Goal: Information Seeking & Learning: Learn about a topic

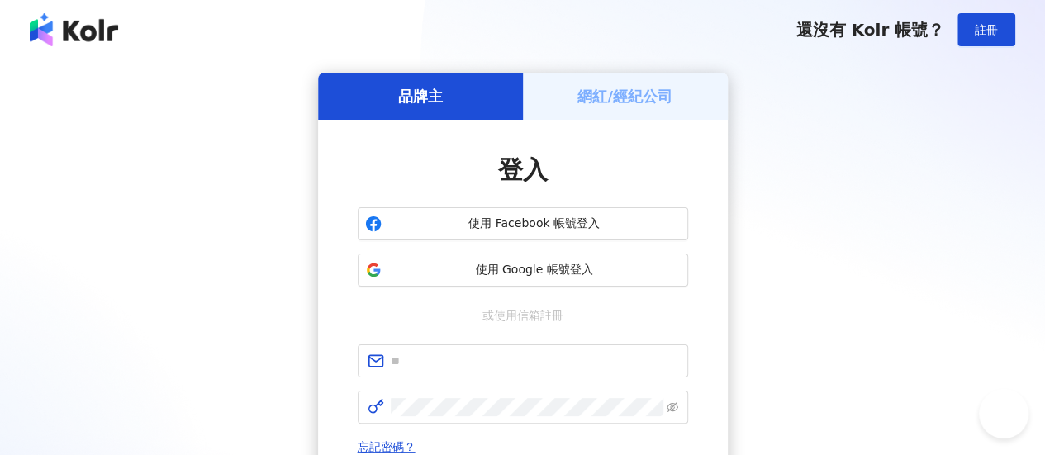
click at [588, 263] on span "使用 Google 帳號登入" at bounding box center [534, 270] width 293 height 17
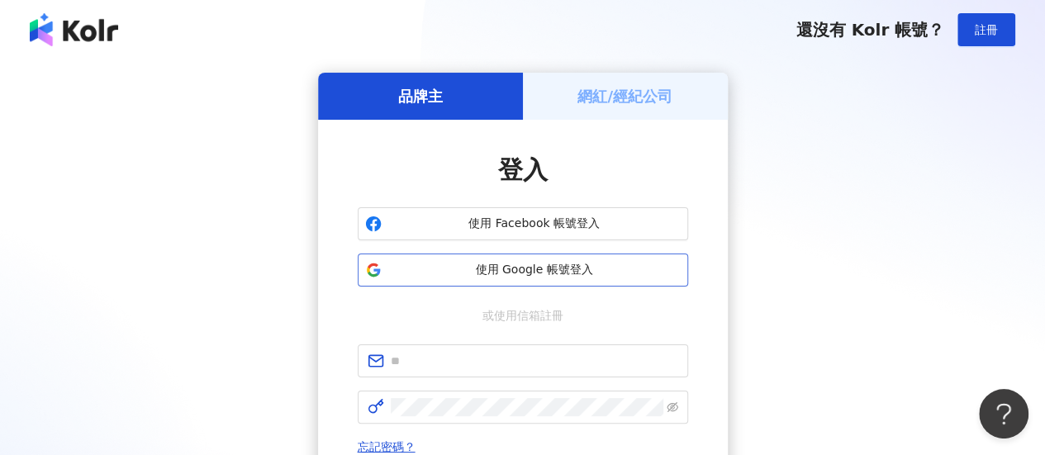
click at [535, 278] on span "使用 Google 帳號登入" at bounding box center [534, 270] width 293 height 17
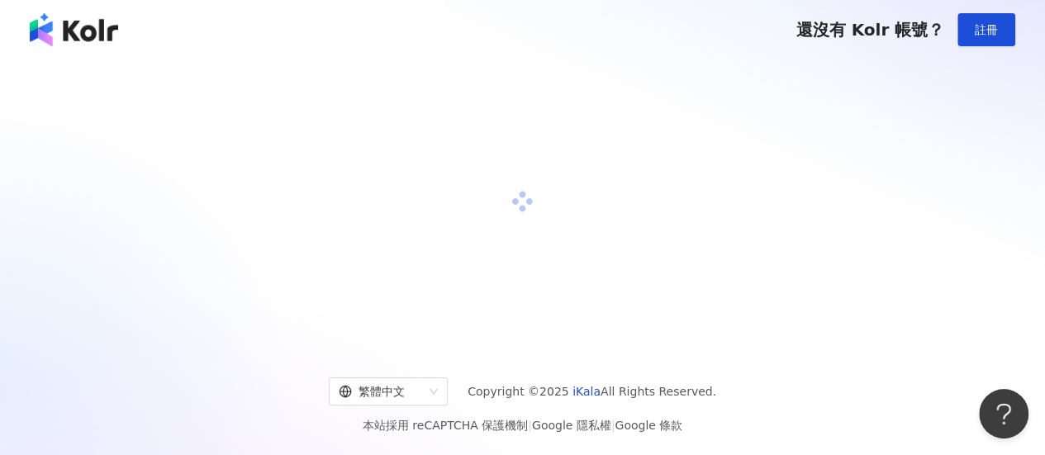
click at [174, 178] on div at bounding box center [523, 202] width 1006 height 259
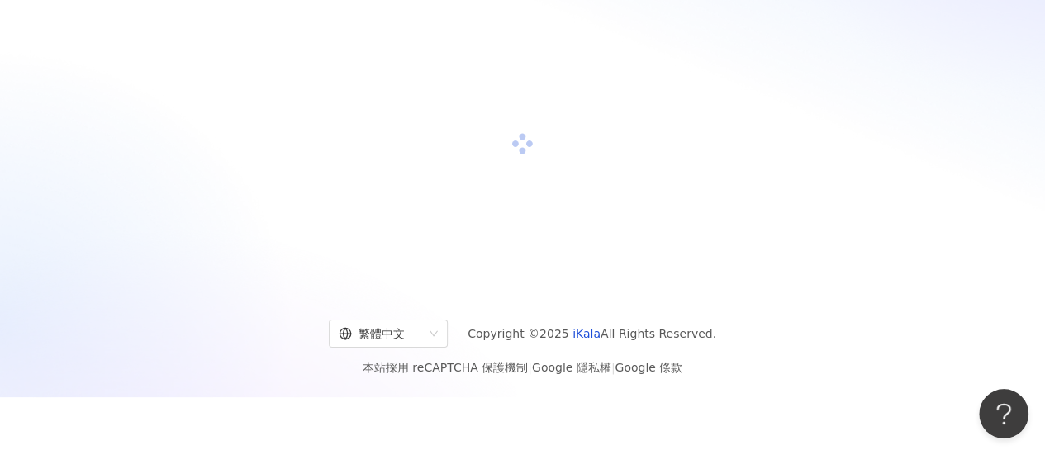
scroll to position [95, 0]
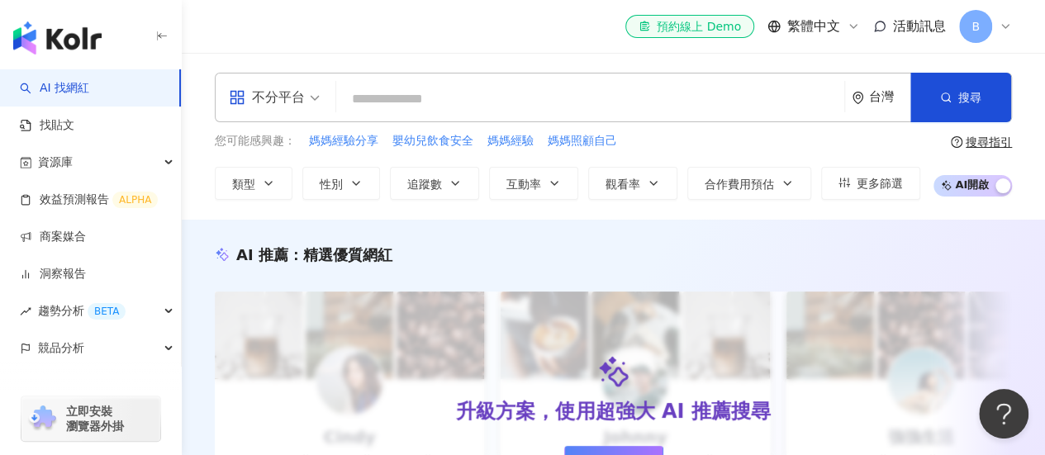
click at [504, 106] on input "search" at bounding box center [590, 98] width 495 height 31
type input "*"
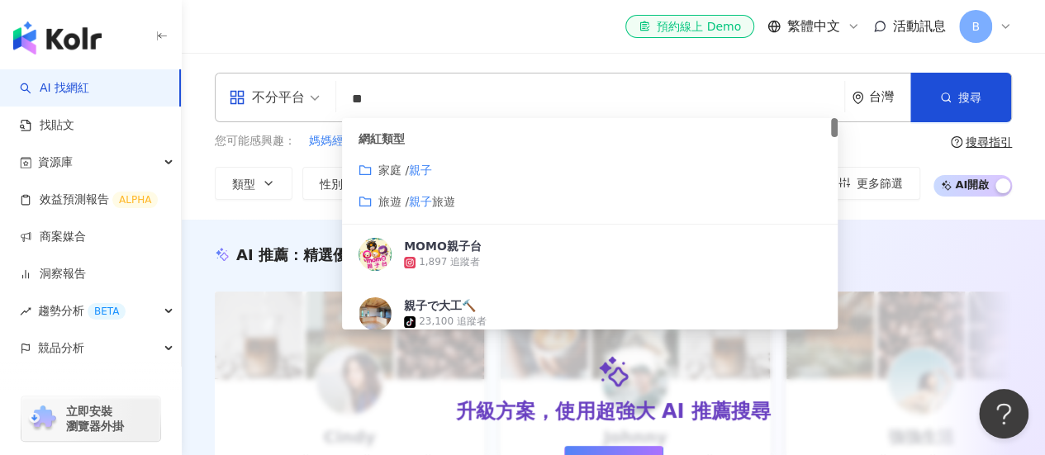
click at [500, 211] on div "網紅類型 家庭 / 親子 旅遊 / 親子 旅遊" at bounding box center [590, 171] width 496 height 107
click at [467, 200] on div "旅遊 / 親子 旅遊" at bounding box center [590, 202] width 463 height 18
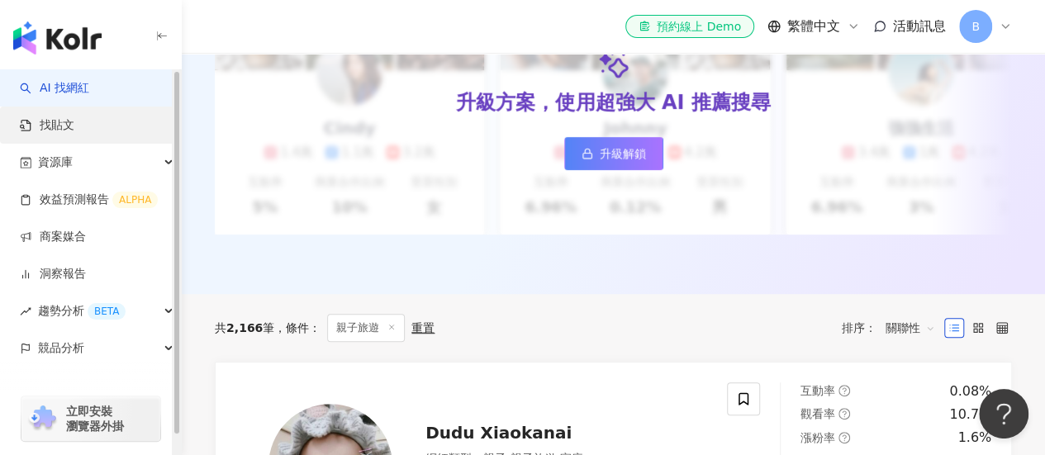
type input "**"
click at [74, 133] on link "找貼文" at bounding box center [47, 125] width 55 height 17
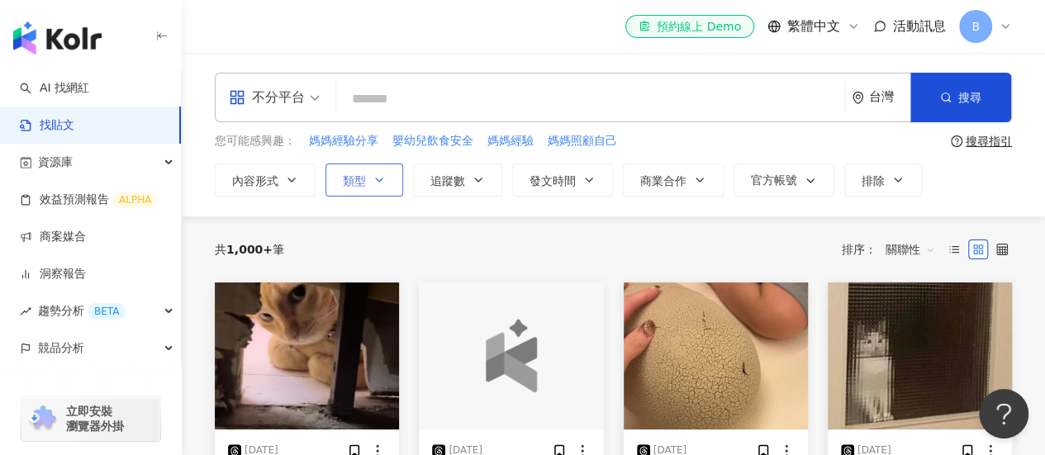
click at [388, 176] on button "類型" at bounding box center [365, 180] width 78 height 33
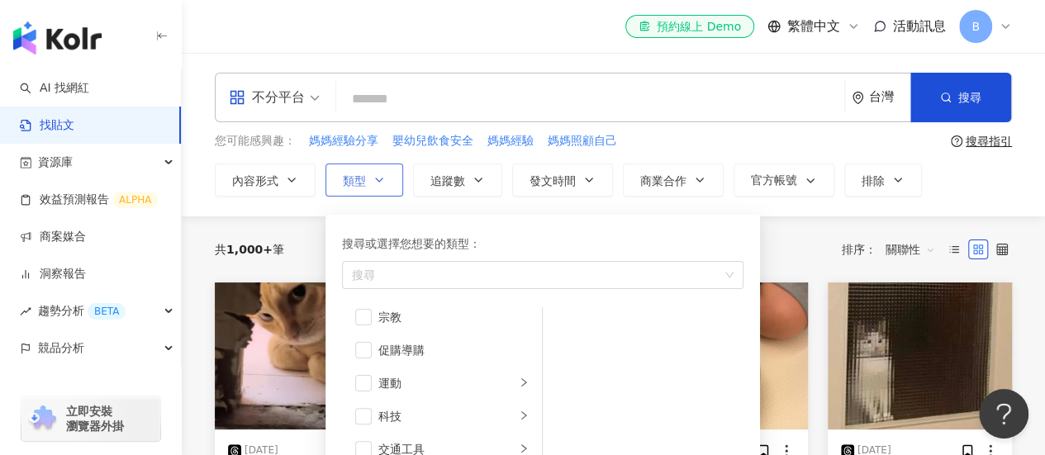
scroll to position [83, 0]
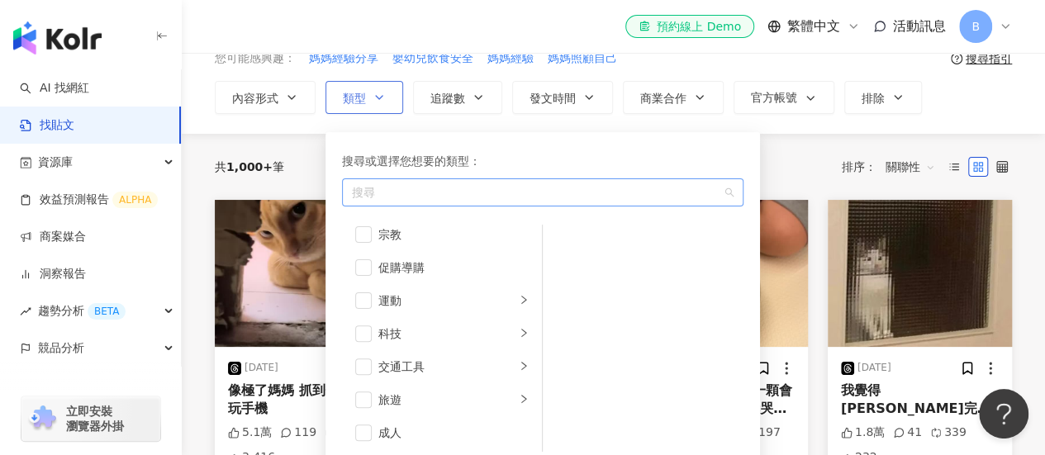
click at [450, 192] on div "button" at bounding box center [534, 192] width 378 height 12
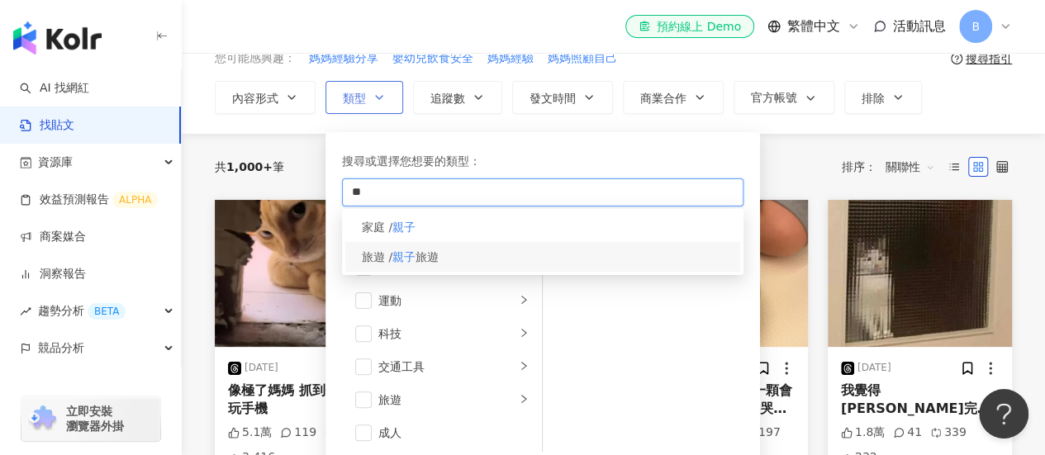
type input "**"
click at [459, 252] on div "旅遊 / 親子 旅遊" at bounding box center [542, 257] width 395 height 30
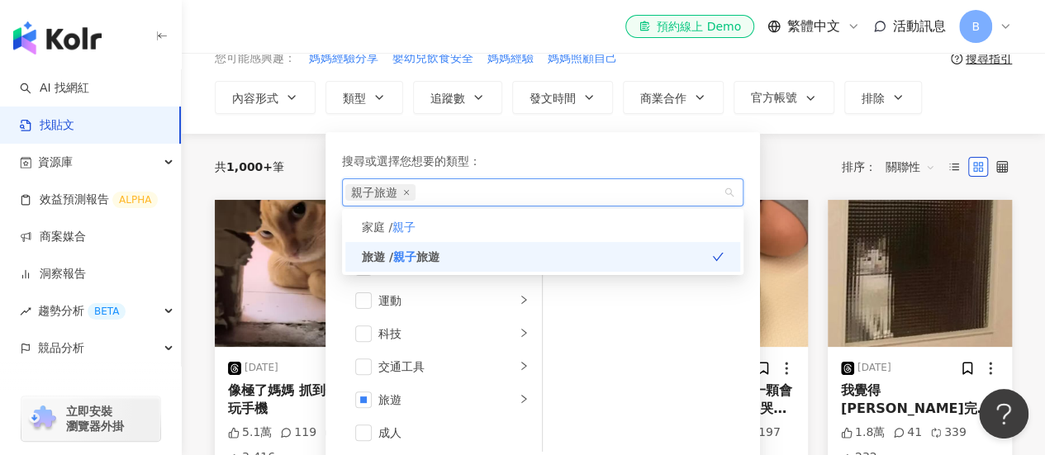
click at [967, 105] on div "內容形式 類型 搜尋或選擇您想要的類型： 親子旅遊 家庭 / 親子 旅遊 / 親子 旅遊 藝術與娛樂 美妝時尚 氣候和環境 日常話題 教育與學習 家庭 財經 …" at bounding box center [613, 97] width 797 height 33
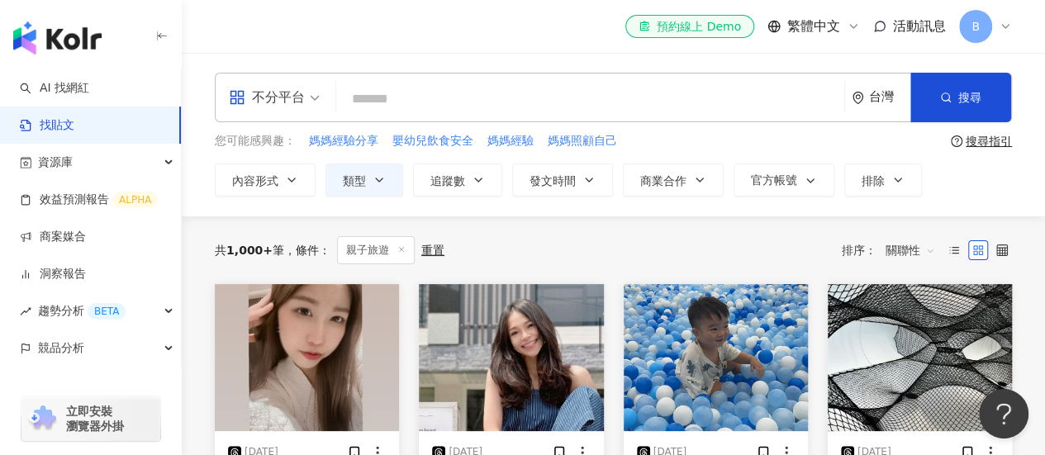
click at [315, 93] on span "不分平台" at bounding box center [274, 97] width 91 height 26
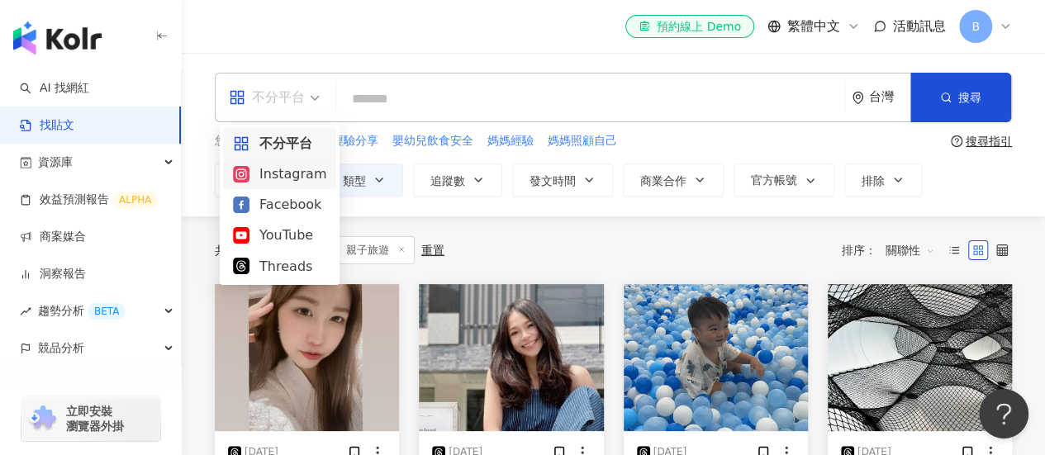
click at [290, 174] on div "Instagram" at bounding box center [279, 174] width 93 height 21
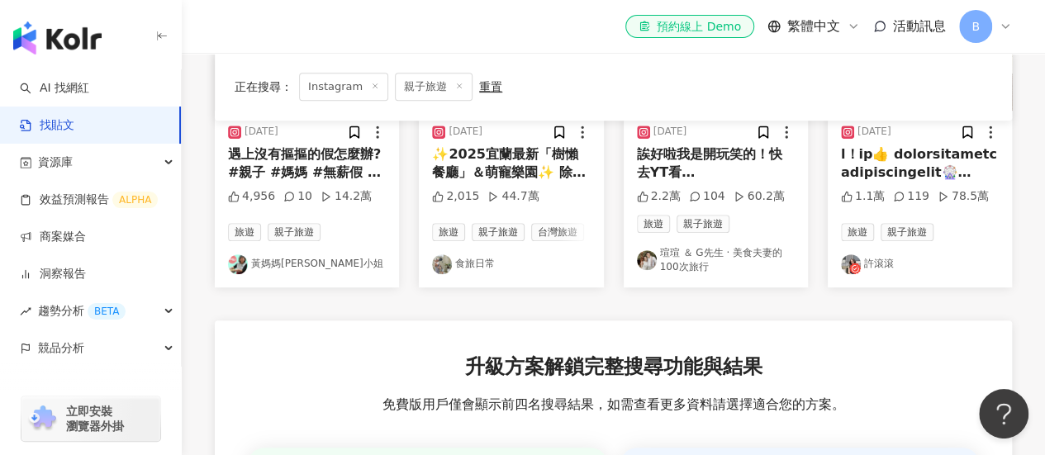
scroll to position [331, 0]
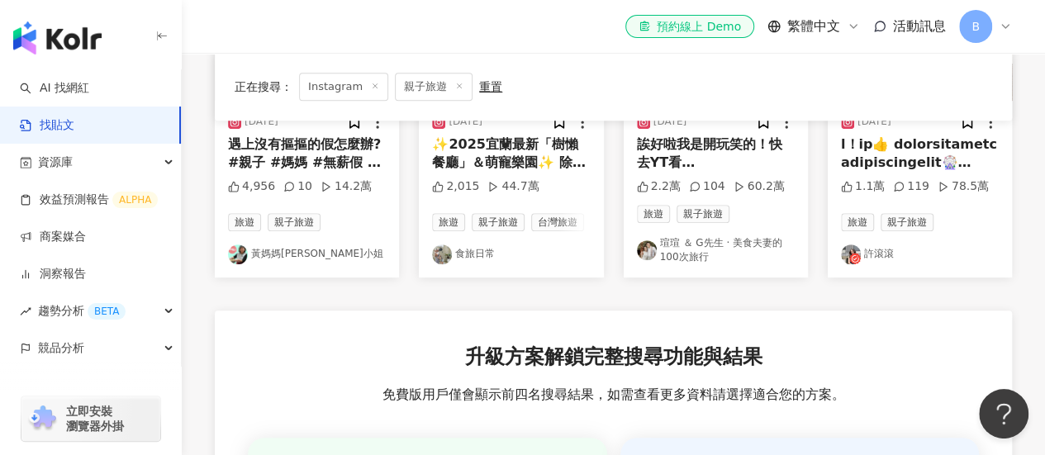
click at [446, 252] on img at bounding box center [442, 255] width 20 height 20
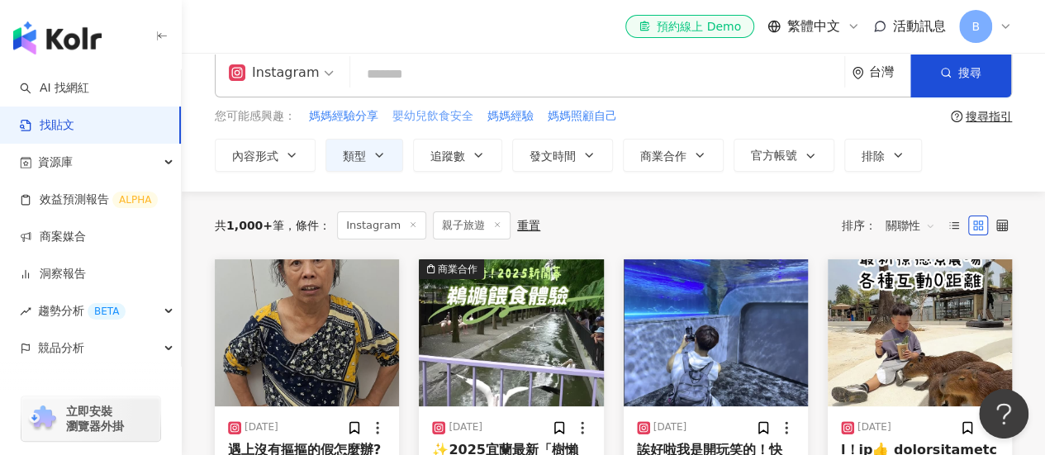
scroll to position [0, 0]
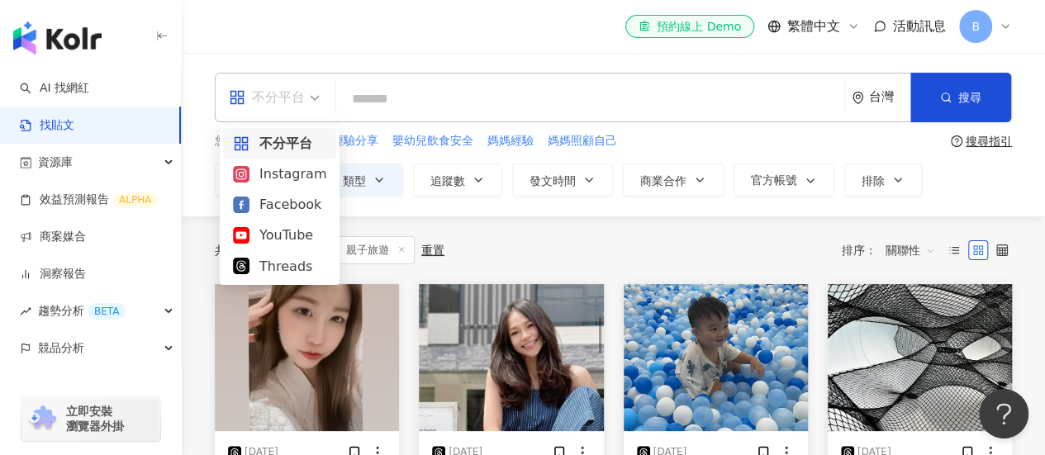
click at [322, 105] on div "不分平台" at bounding box center [274, 98] width 109 height 48
click at [312, 239] on div "YouTube" at bounding box center [279, 235] width 93 height 21
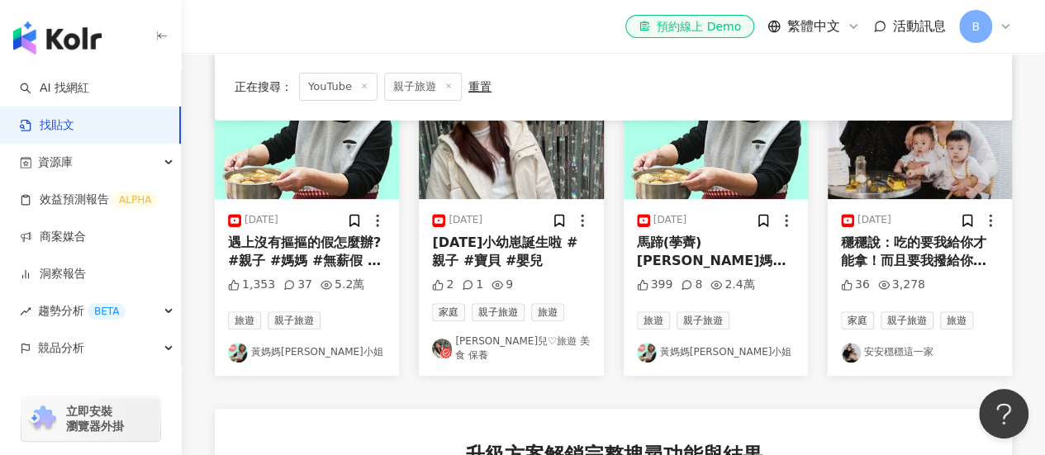
scroll to position [150, 0]
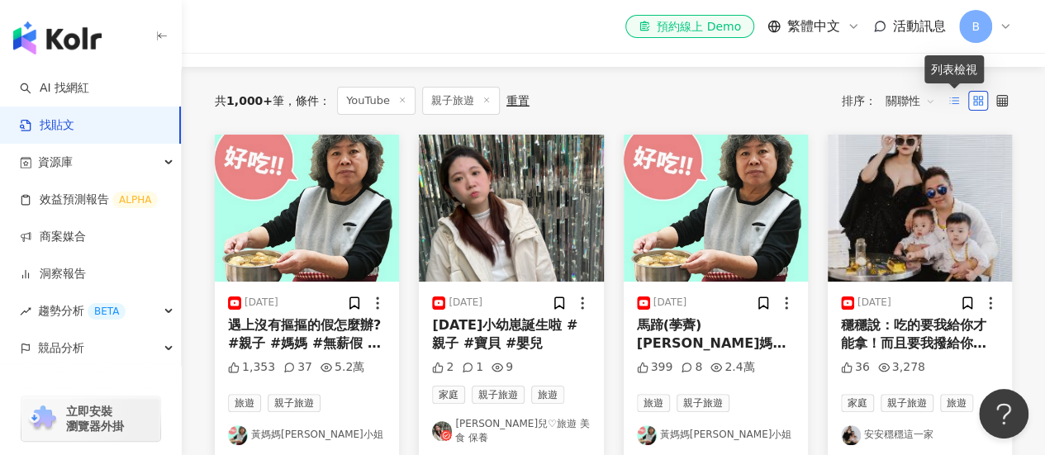
click at [957, 103] on icon at bounding box center [955, 101] width 12 height 12
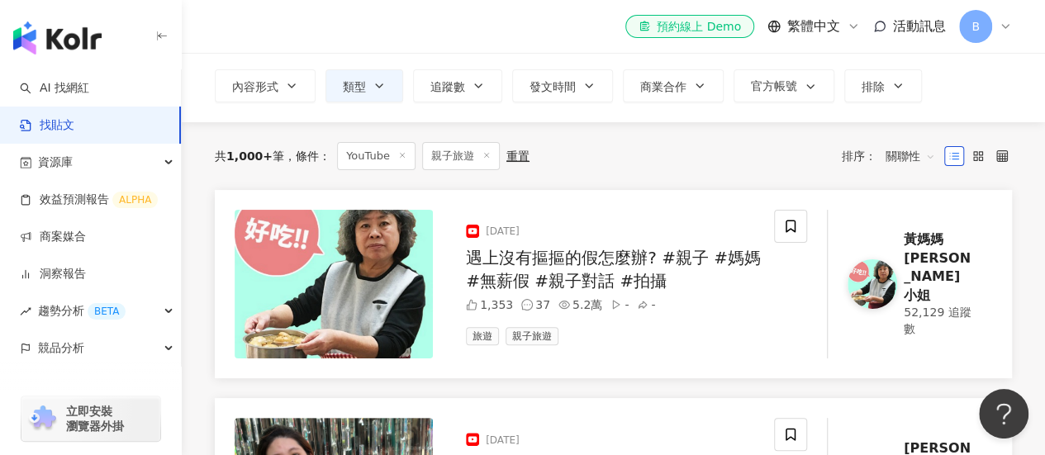
scroll to position [69, 0]
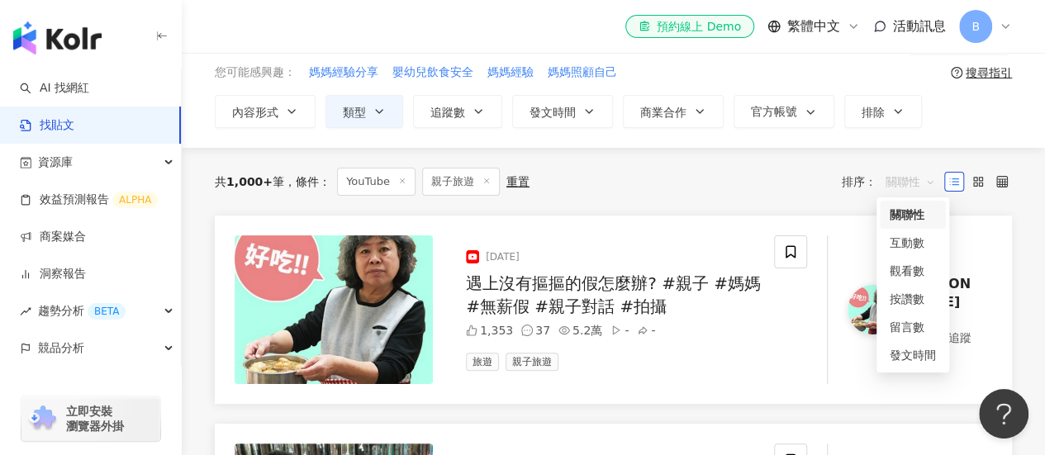
click at [927, 178] on span "關聯性" at bounding box center [911, 182] width 50 height 26
click at [909, 243] on div "互動數" at bounding box center [913, 243] width 46 height 18
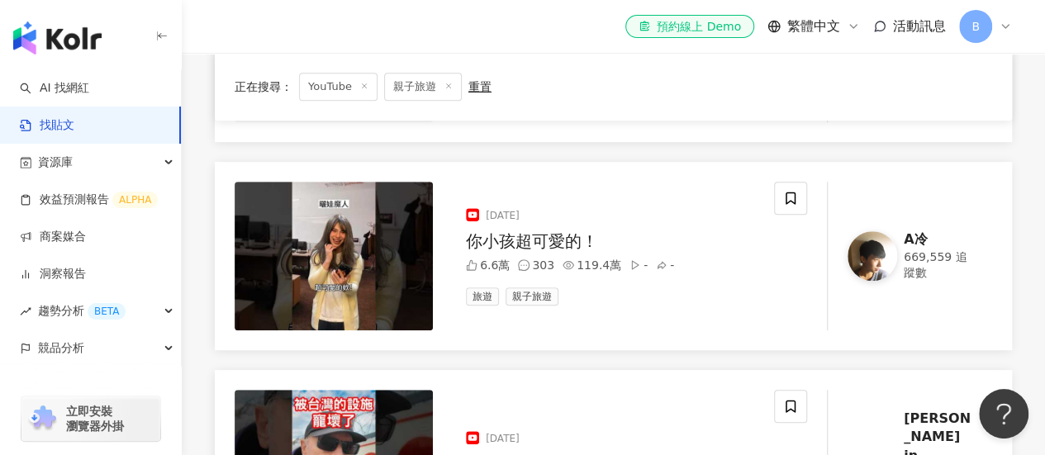
scroll to position [83, 0]
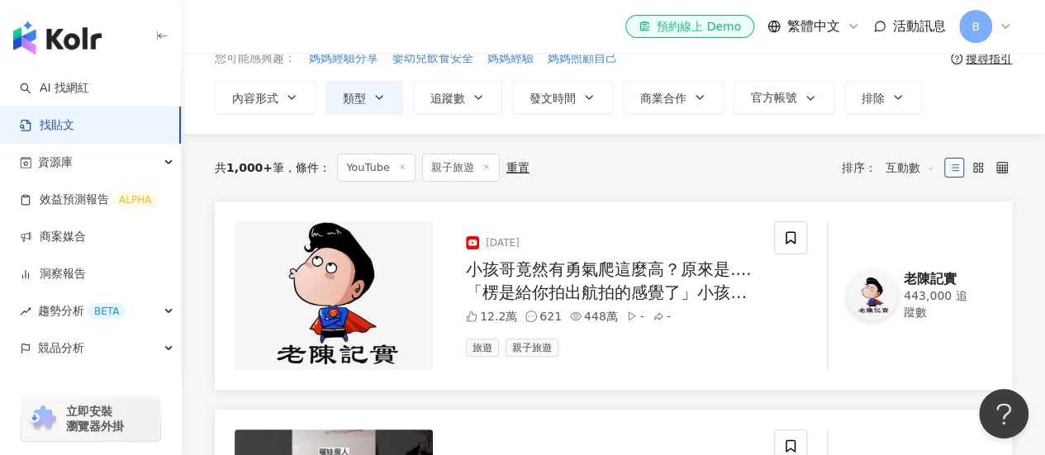
click at [564, 279] on div "小孩哥竟然有勇氣爬這麼高？原來是....「楞是給你拍出航拍的感覺了」小孩哥竟然有勇氣爬這麼高？原來是....「楞是給你拍出航拍的感覺了」" at bounding box center [613, 281] width 295 height 46
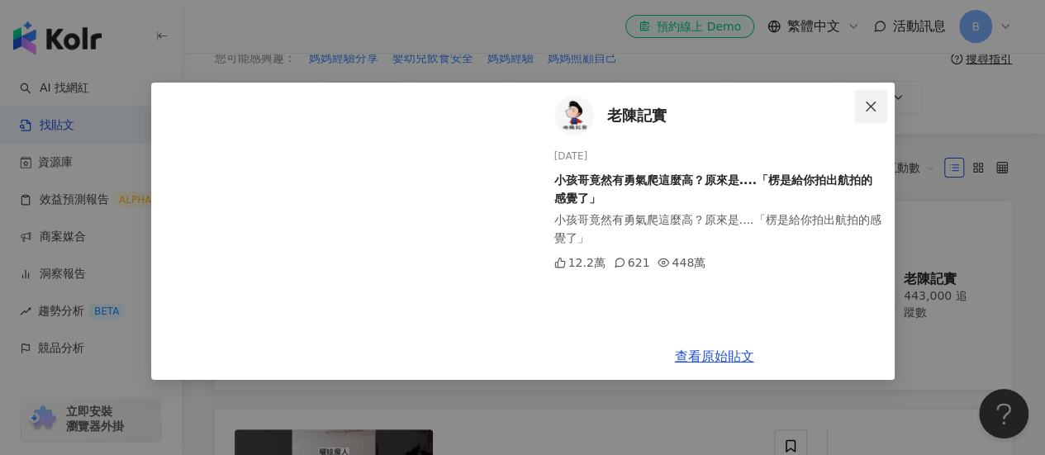
click at [873, 108] on icon "close" at bounding box center [871, 106] width 10 height 10
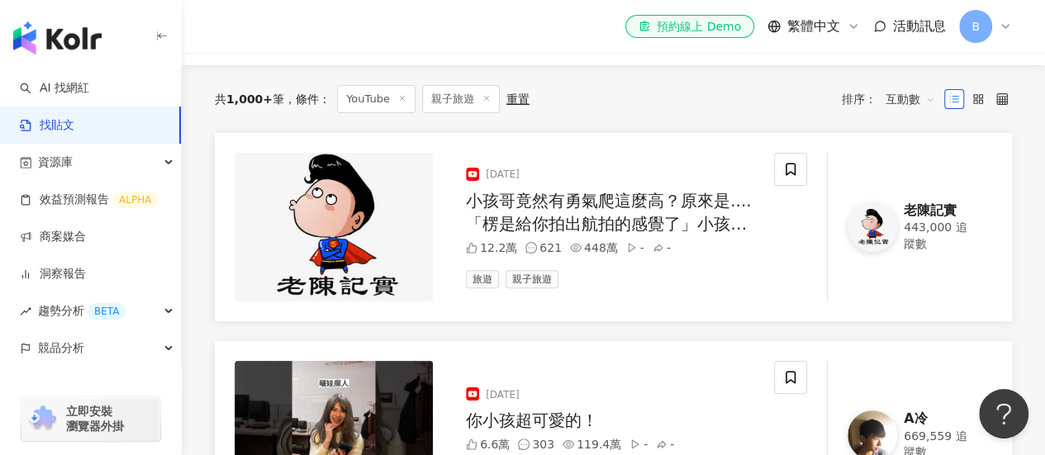
scroll to position [0, 0]
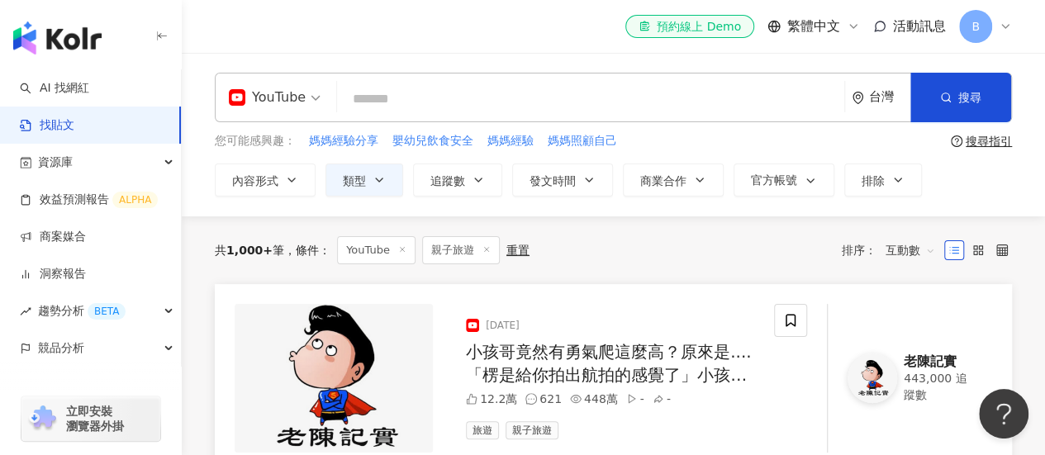
click at [420, 95] on input "search" at bounding box center [591, 99] width 494 height 36
type input "**"
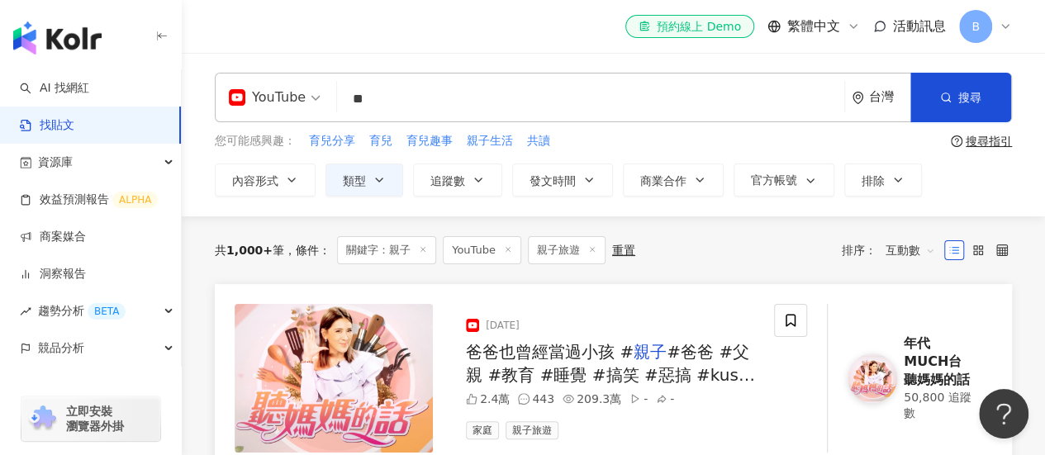
click at [927, 247] on span "互動數" at bounding box center [911, 250] width 50 height 26
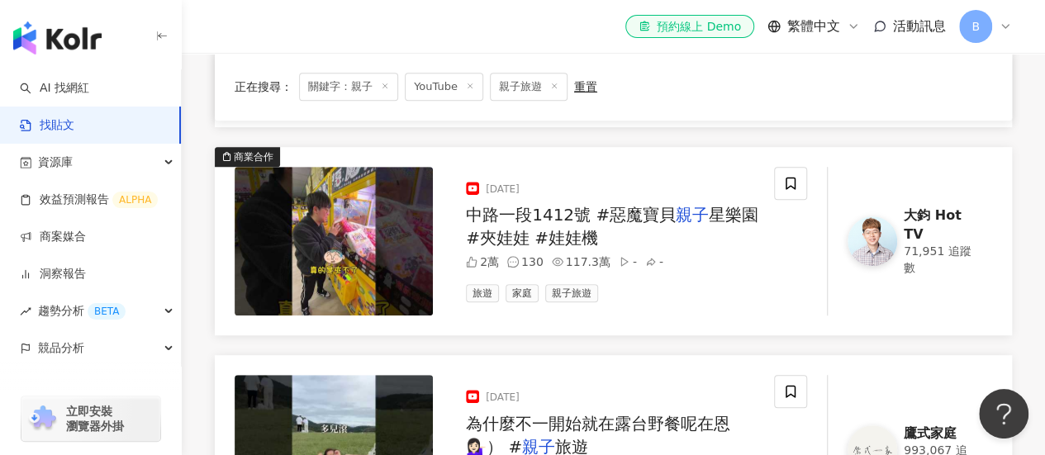
scroll to position [331, 0]
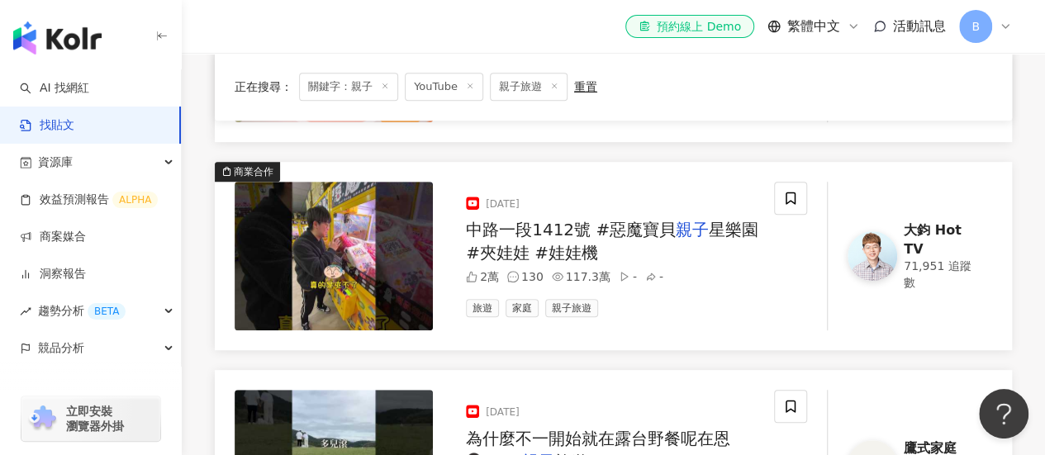
click at [587, 231] on span "中路一段1412號 #惡魔寶貝" at bounding box center [571, 230] width 210 height 20
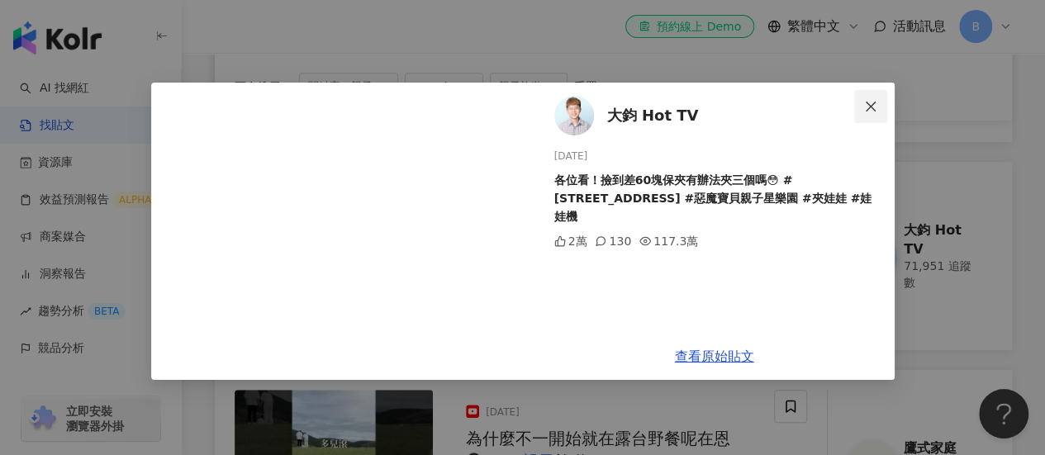
click at [876, 103] on icon "close" at bounding box center [870, 106] width 13 height 13
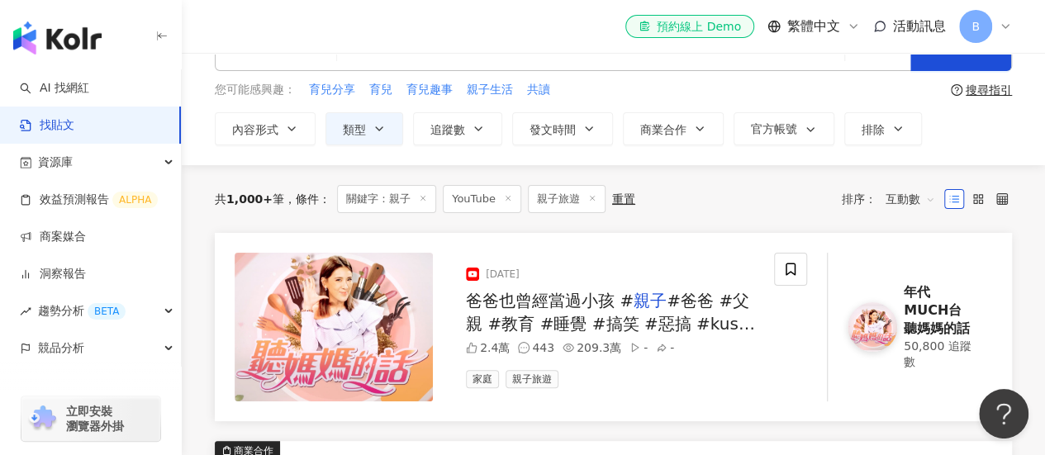
scroll to position [0, 0]
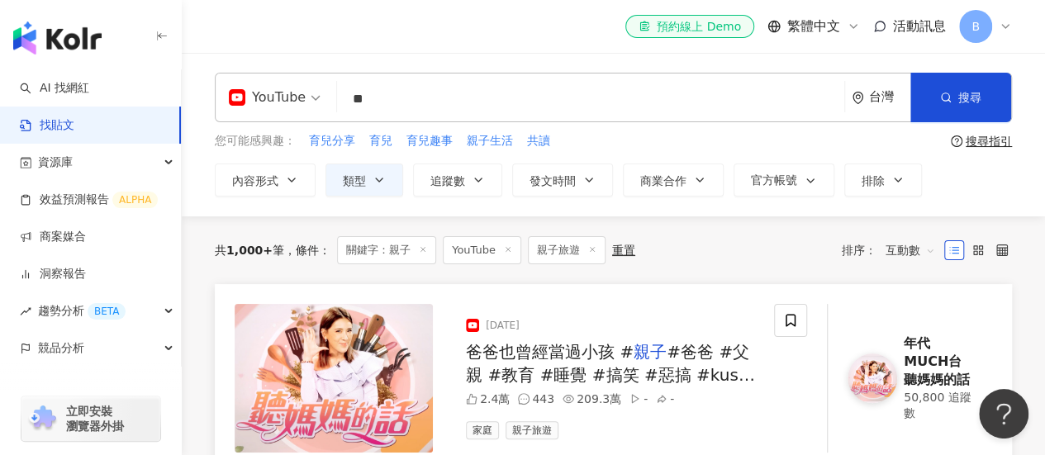
click at [931, 252] on span "互動數" at bounding box center [911, 250] width 50 height 26
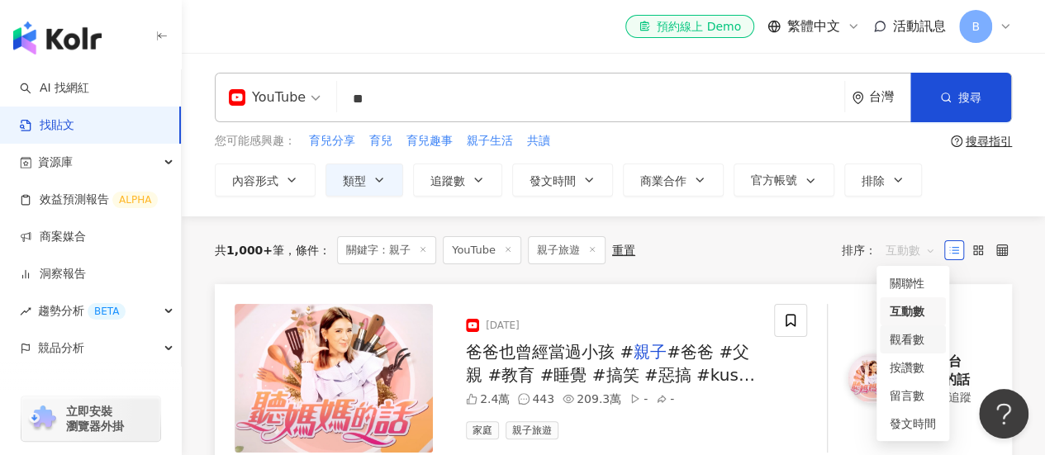
click at [916, 344] on div "觀看數" at bounding box center [913, 340] width 46 height 18
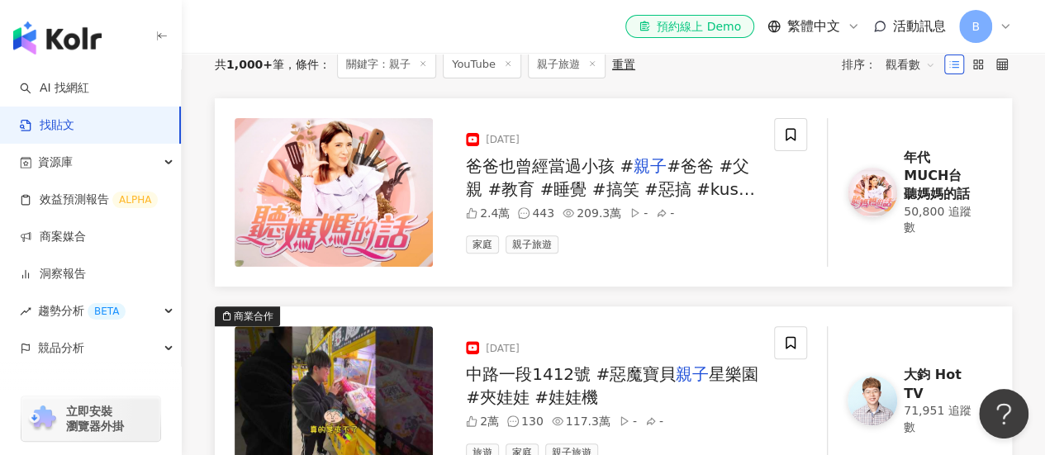
scroll to position [69, 0]
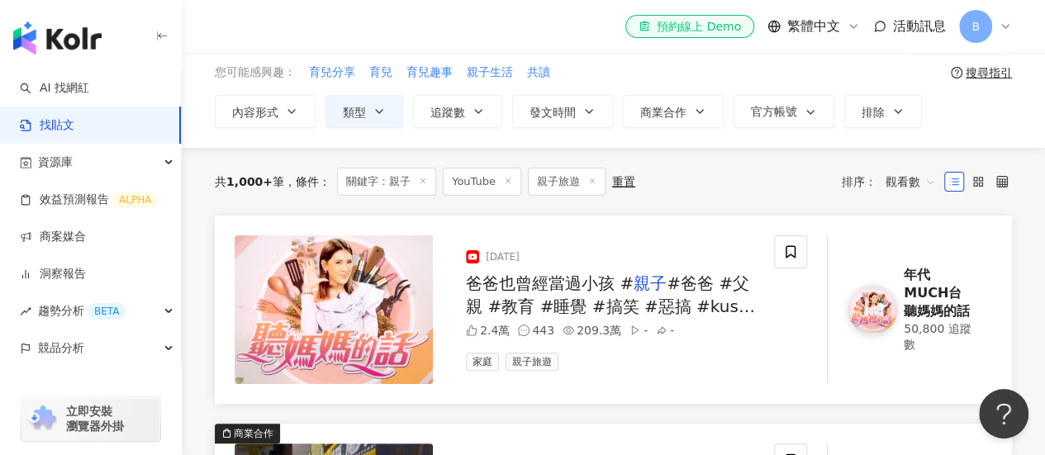
click at [588, 179] on icon at bounding box center [592, 181] width 8 height 8
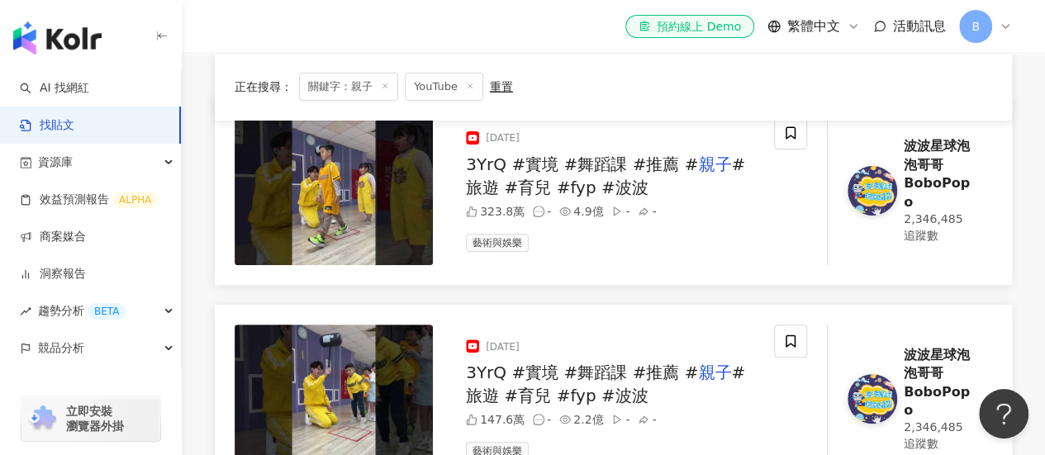
scroll to position [165, 0]
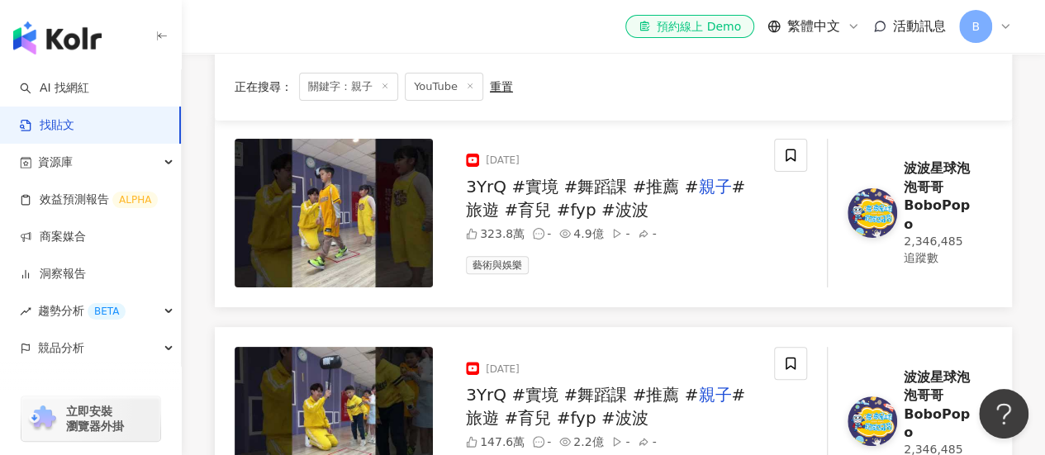
click at [937, 177] on div "波波星球泡泡哥哥BoboPopo" at bounding box center [938, 196] width 69 height 74
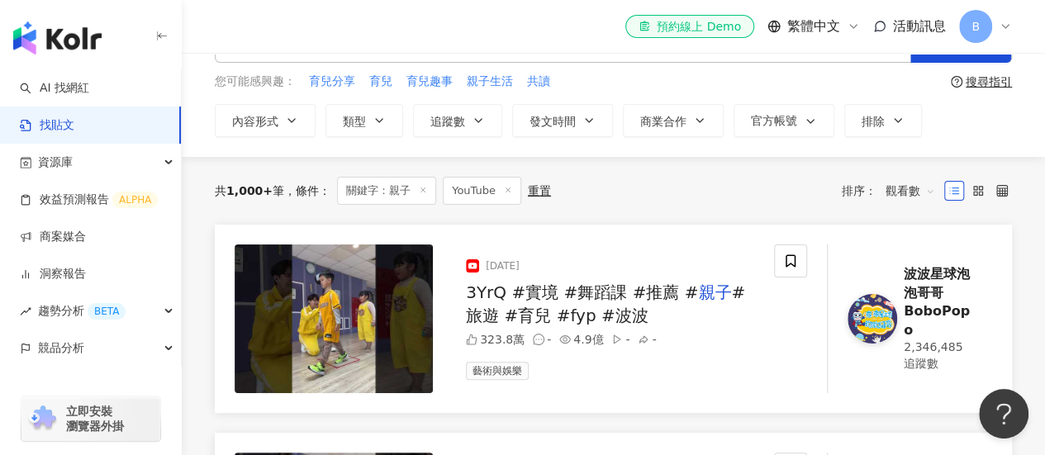
scroll to position [0, 0]
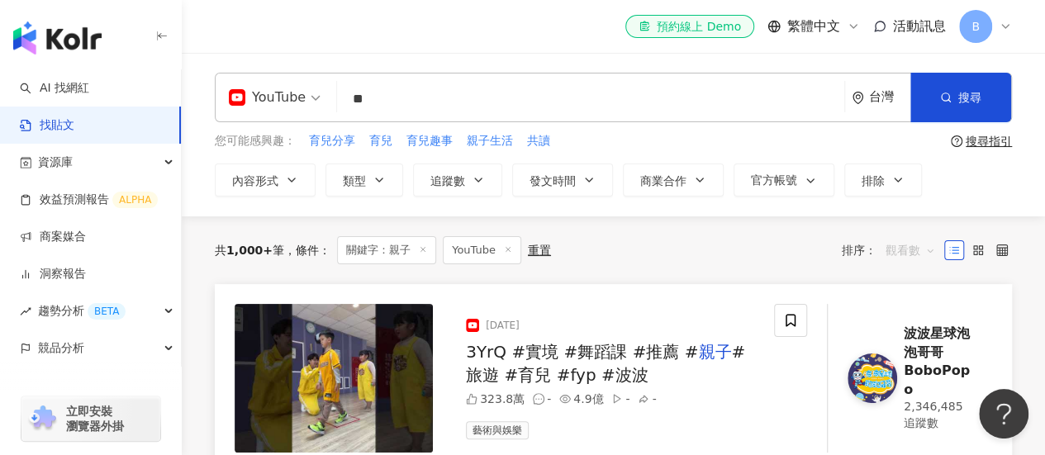
click at [930, 250] on span "觀看數" at bounding box center [911, 250] width 50 height 26
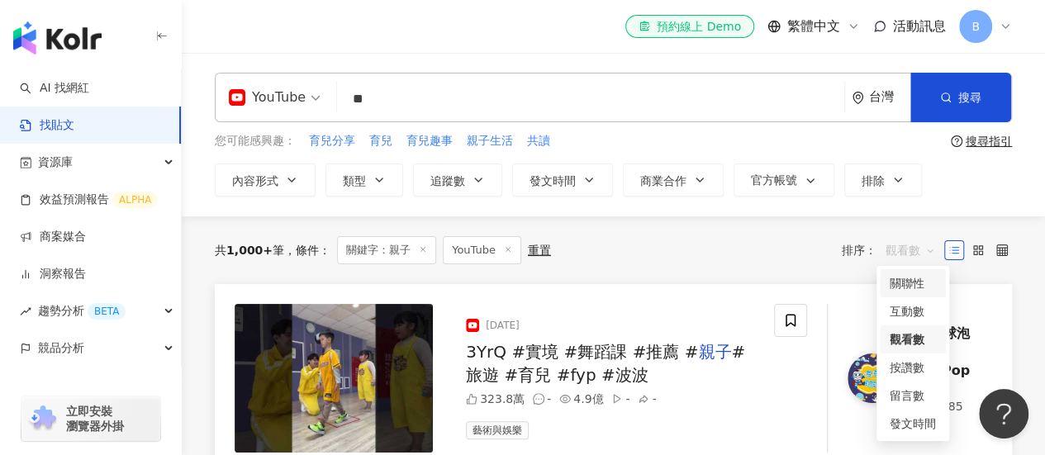
click at [912, 287] on div "關聯性" at bounding box center [913, 283] width 46 height 18
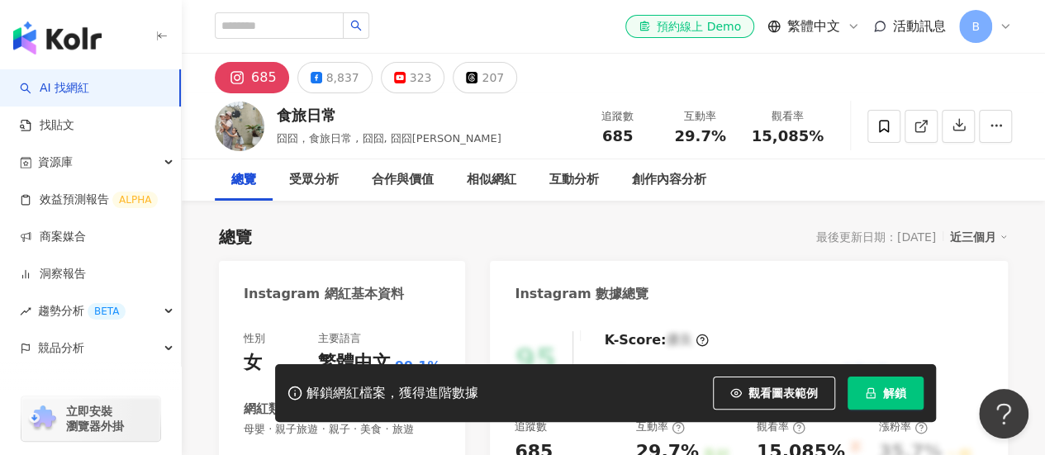
scroll to position [165, 0]
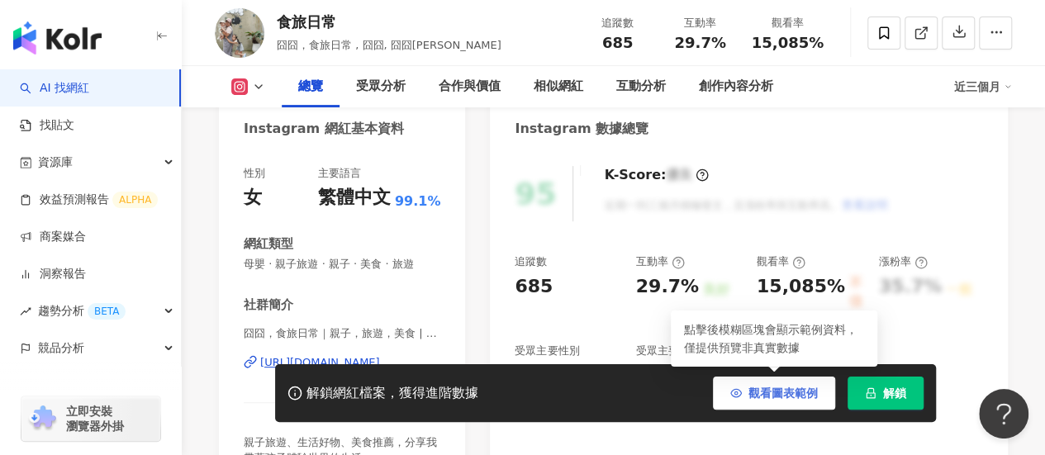
click at [803, 392] on span "觀看圖表範例" at bounding box center [783, 393] width 69 height 13
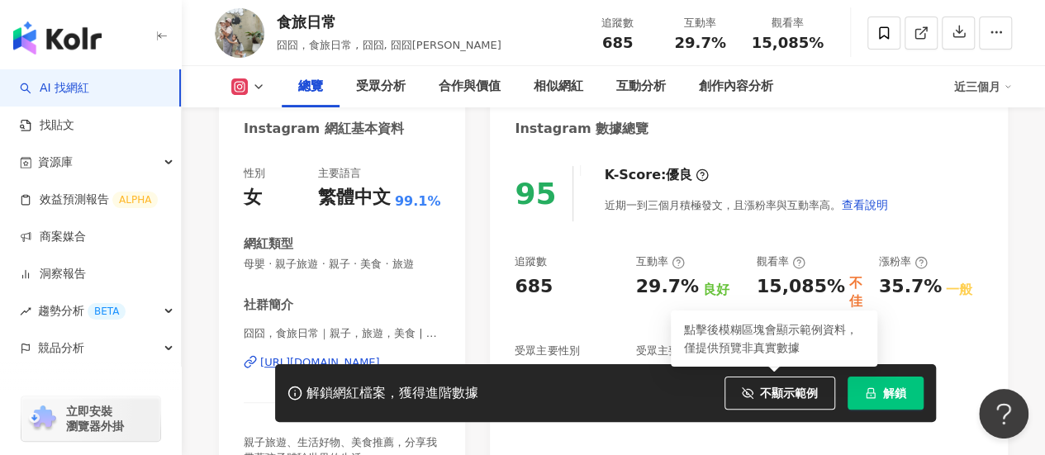
drag, startPoint x: 763, startPoint y: 398, endPoint x: 650, endPoint y: 255, distance: 181.7
click at [764, 397] on span "不顯示範例" at bounding box center [789, 393] width 58 height 13
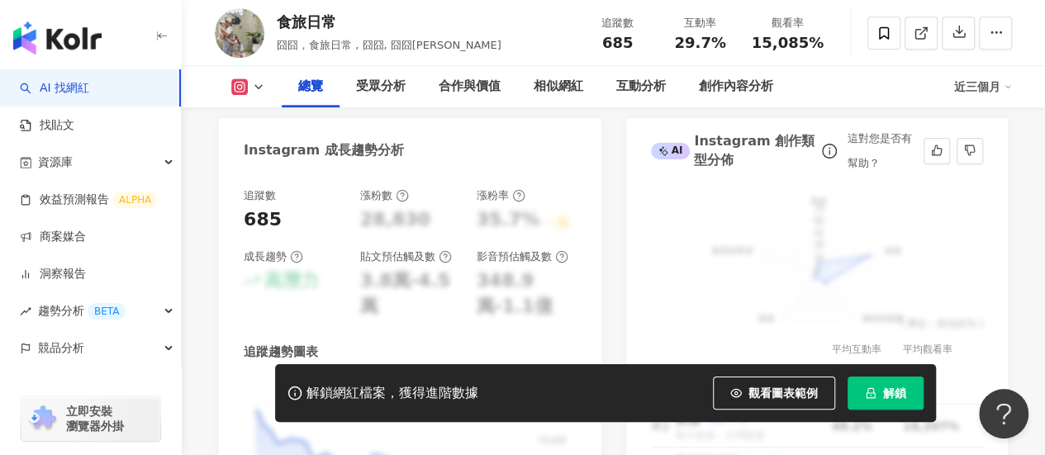
scroll to position [909, 0]
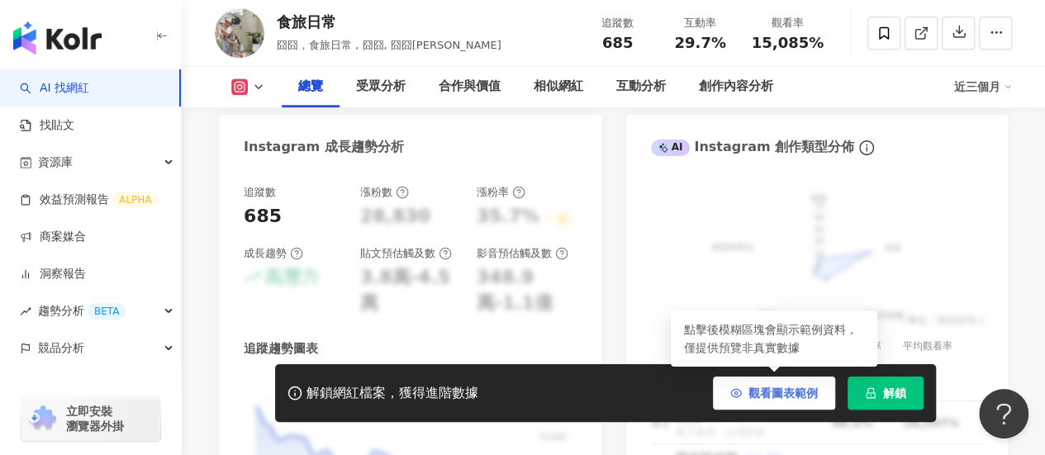
click at [769, 393] on span "觀看圖表範例" at bounding box center [783, 393] width 69 height 13
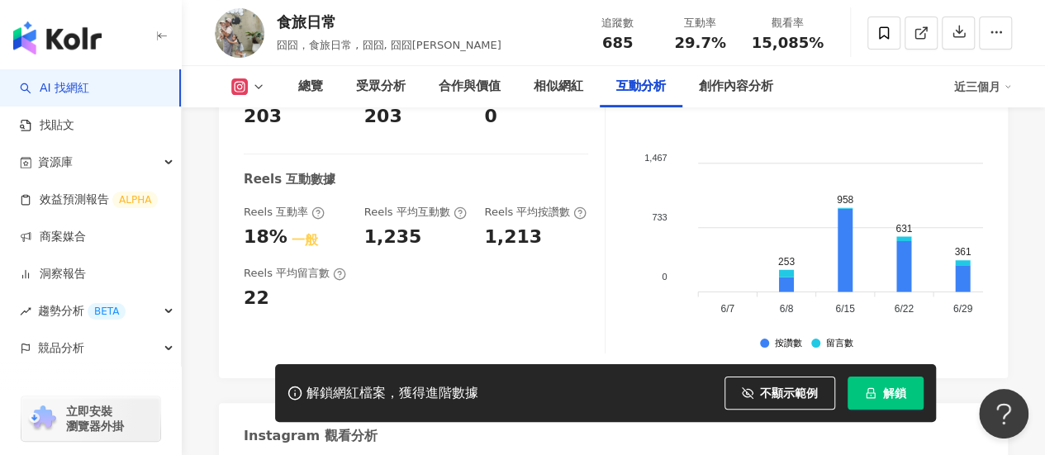
scroll to position [3388, 0]
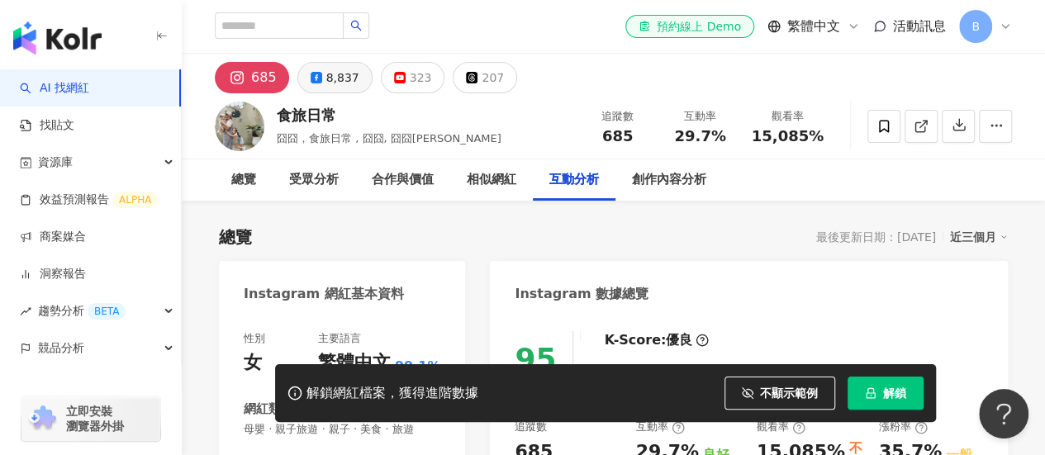
click at [339, 74] on div "8,837" at bounding box center [342, 77] width 33 height 23
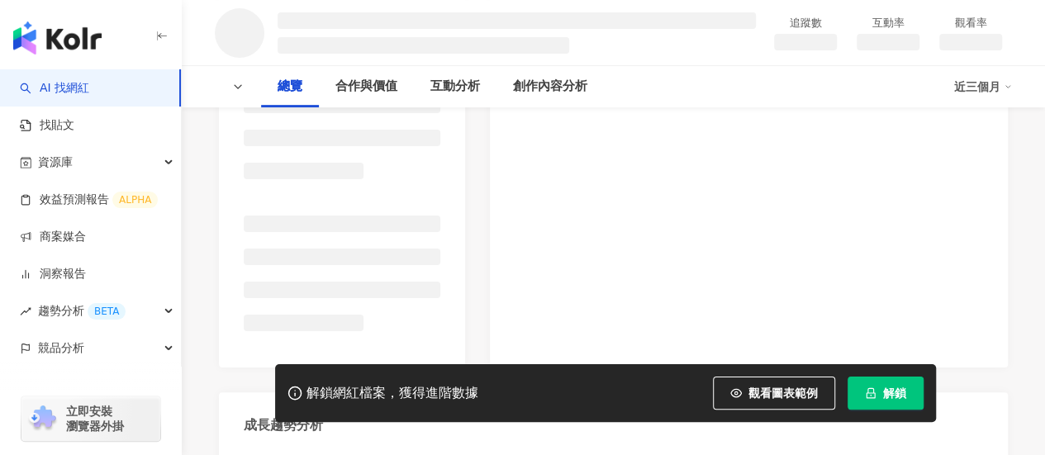
scroll to position [331, 0]
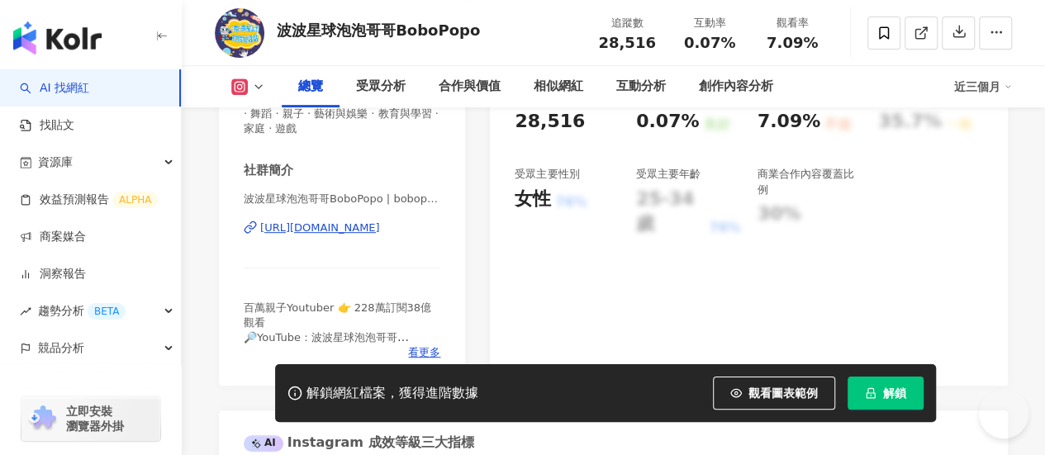
scroll to position [164, 0]
